Goal: Task Accomplishment & Management: Use online tool/utility

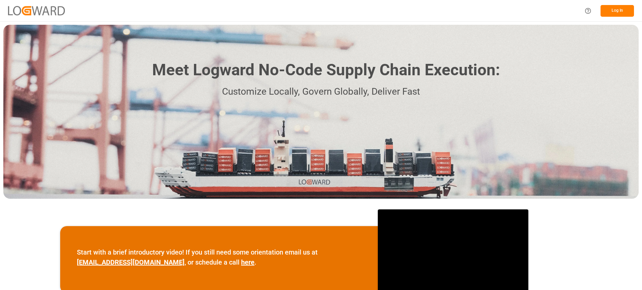
click at [623, 9] on button "Log In" at bounding box center [617, 11] width 33 height 12
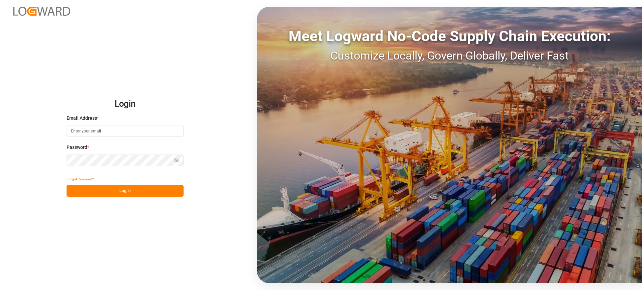
type input "[EMAIL_ADDRESS][PERSON_NAME][DOMAIN_NAME]"
click at [133, 190] on button "Log In" at bounding box center [125, 191] width 117 height 12
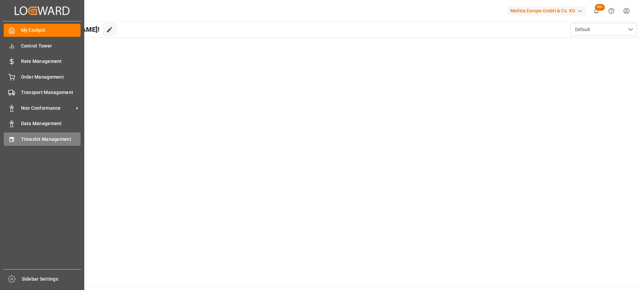
click at [36, 140] on span "Timeslot Management" at bounding box center [51, 139] width 60 height 7
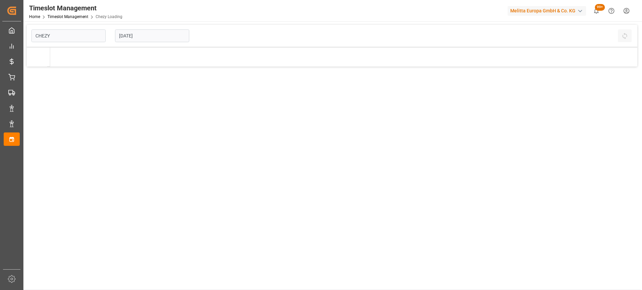
type input "Chezy Loading"
